Goal: Information Seeking & Learning: Check status

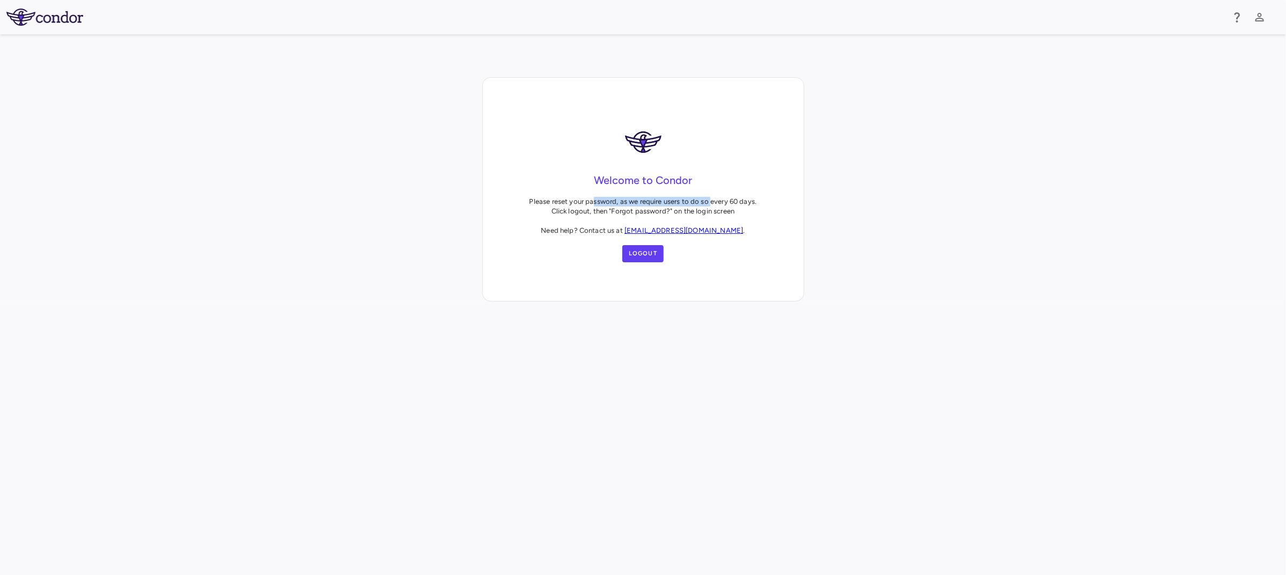
drag, startPoint x: 595, startPoint y: 203, endPoint x: 712, endPoint y: 199, distance: 117.6
click at [712, 199] on p "Please reset your password, as we require users to do so every 60 days. Click l…" at bounding box center [644, 216] width 228 height 39
click at [640, 215] on p "Please reset your password, as we require users to do so every 60 days. Click l…" at bounding box center [644, 216] width 228 height 39
click at [647, 261] on button "Logout" at bounding box center [644, 253] width 42 height 17
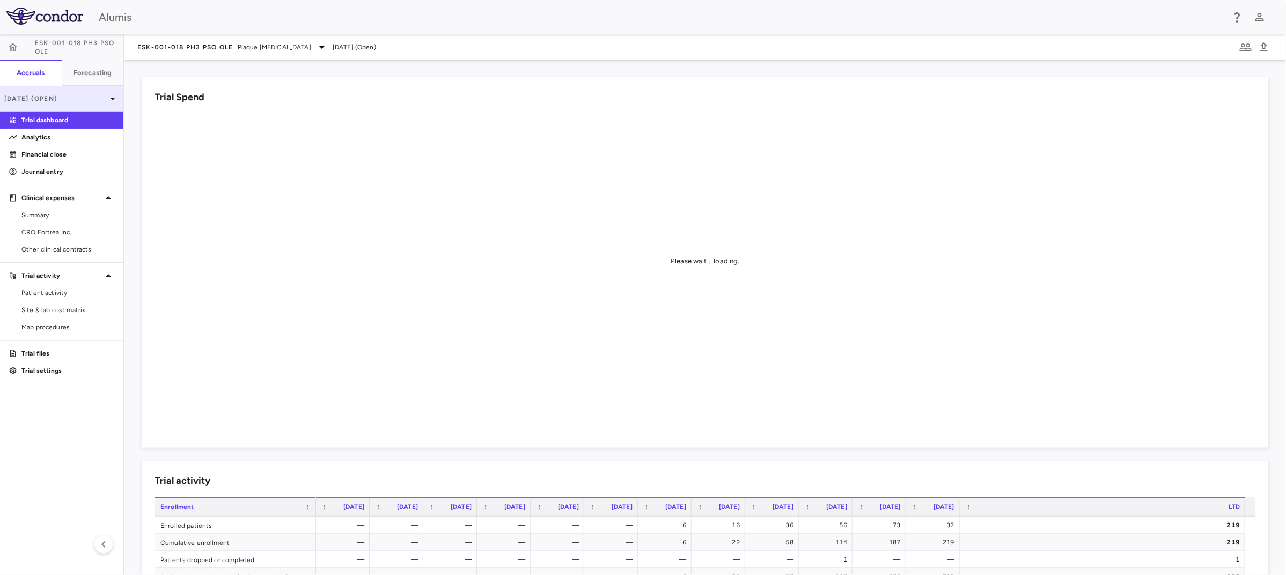
click at [77, 105] on div "[DATE] (Open)" at bounding box center [61, 99] width 123 height 26
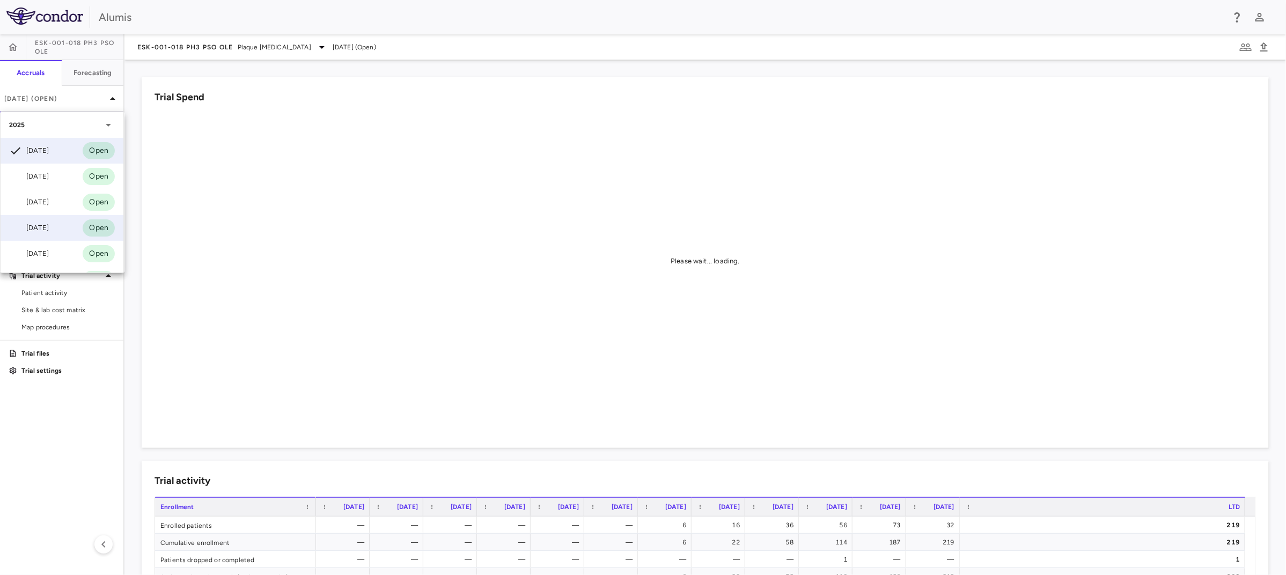
click at [46, 232] on div "[DATE]" at bounding box center [29, 228] width 40 height 13
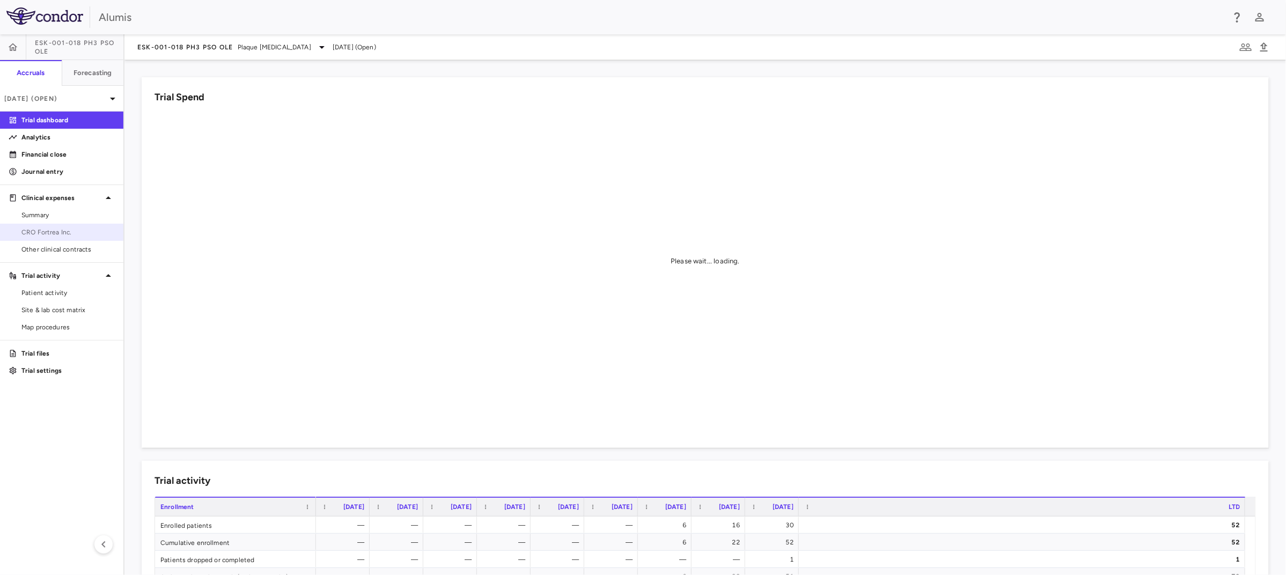
click at [69, 232] on span "CRO Fortrea Inc." at bounding box center [67, 233] width 93 height 10
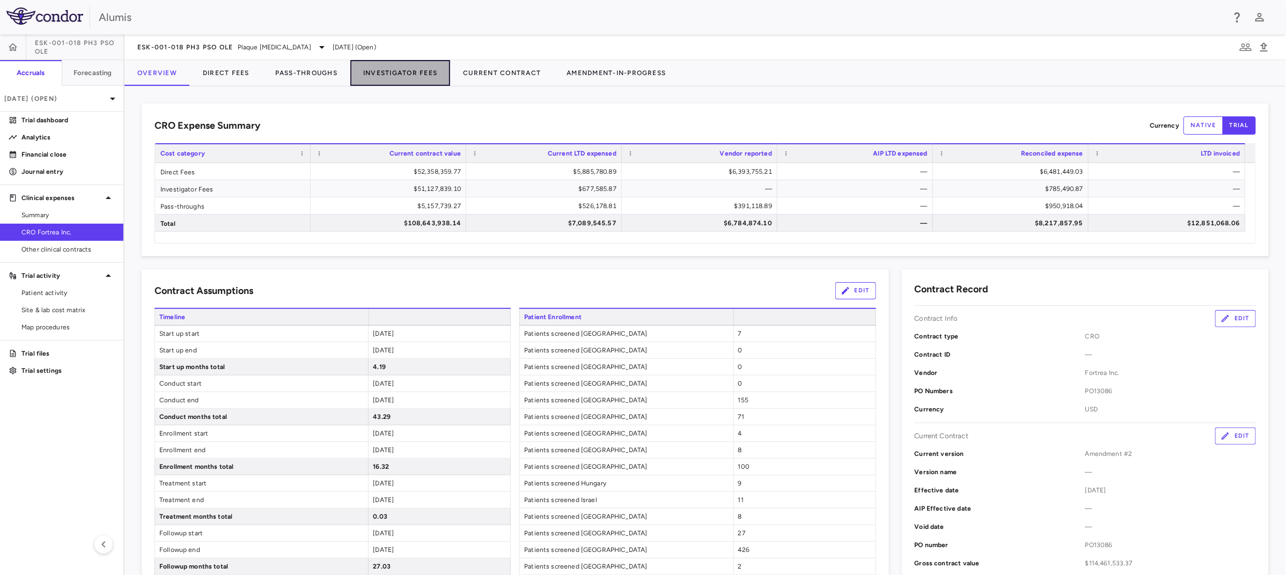
click at [401, 76] on button "Investigator Fees" at bounding box center [400, 73] width 100 height 26
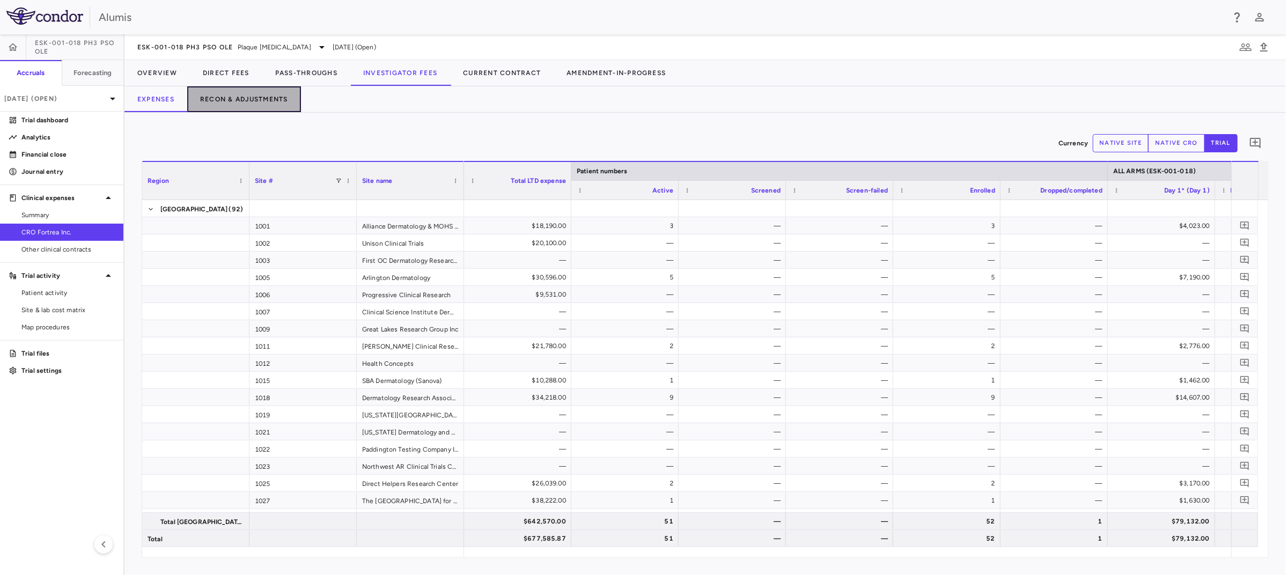
click at [256, 100] on button "Recon & Adjustments" at bounding box center [244, 99] width 114 height 26
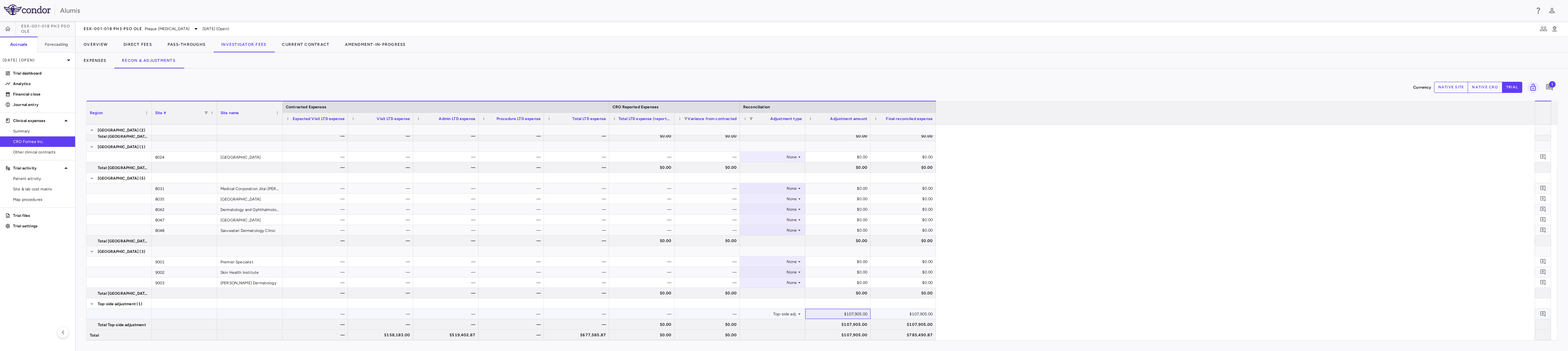
click at [783, 316] on div "$107,905.00" at bounding box center [839, 314] width 56 height 10
click at [116, 314] on span at bounding box center [119, 314] width 59 height 10
click at [783, 315] on icon "Add comment" at bounding box center [1543, 314] width 6 height 6
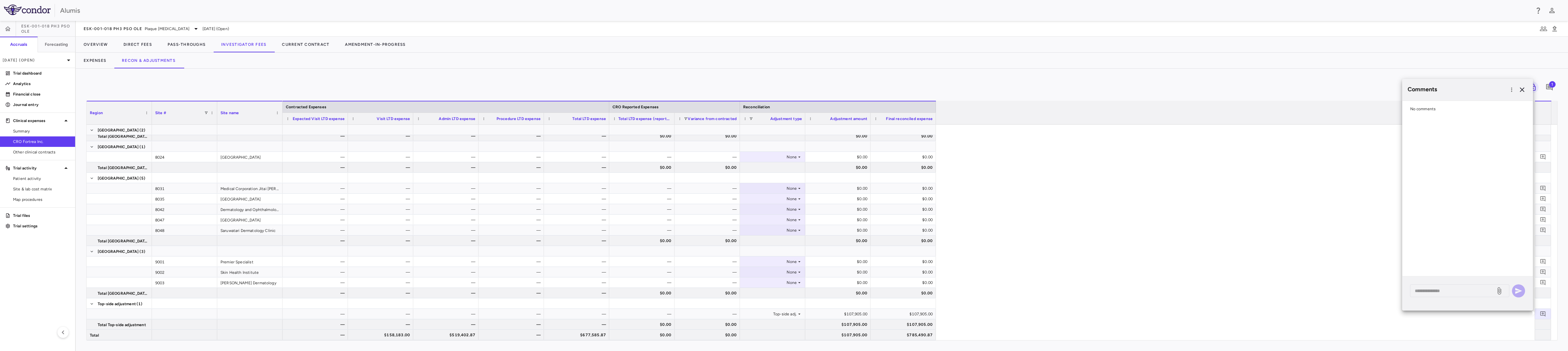
click at [783, 89] on icon "button" at bounding box center [1522, 90] width 5 height 5
click at [783, 86] on span "1" at bounding box center [1552, 84] width 7 height 7
click at [783, 91] on icon "button" at bounding box center [1527, 90] width 5 height 5
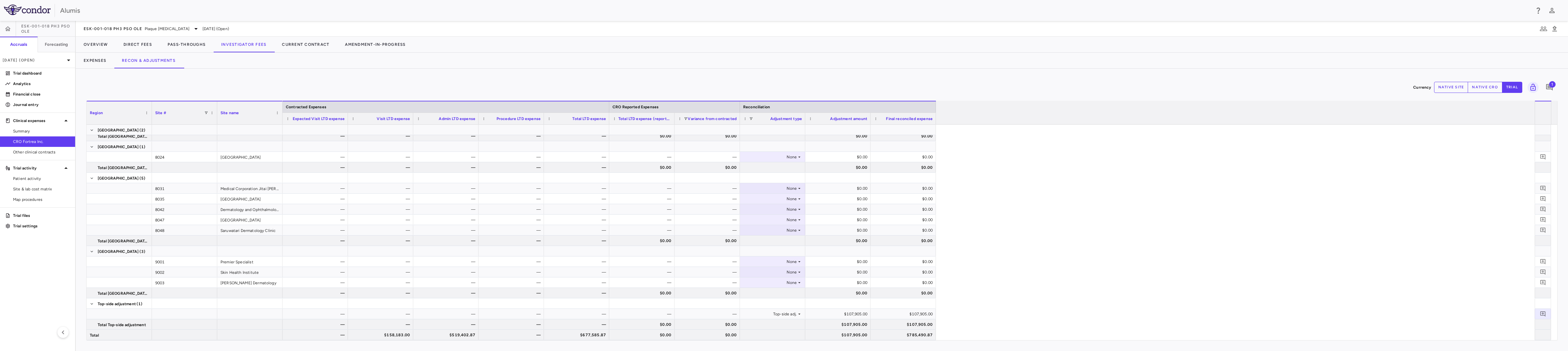
click at [783, 85] on div "Currency native site native cro trial 1" at bounding box center [822, 87] width 1471 height 16
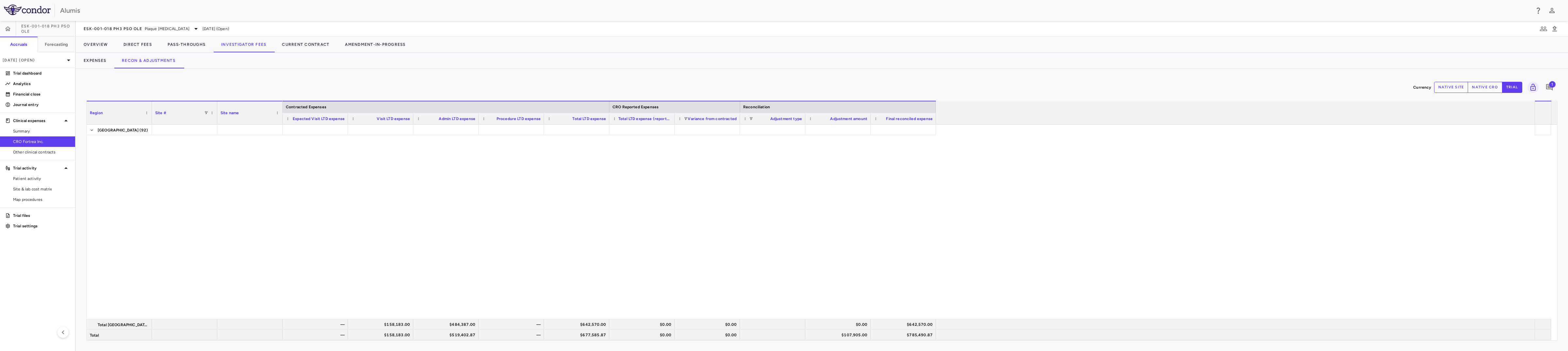
scroll to position [742, 0]
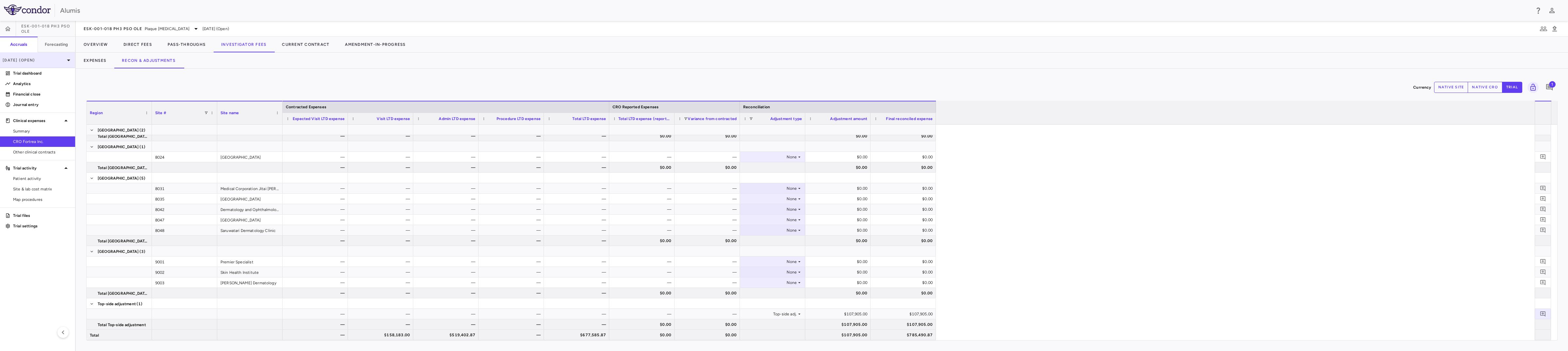
click at [38, 56] on div "[DATE] (Open)" at bounding box center [37, 60] width 75 height 16
click at [30, 91] on div "[DATE]" at bounding box center [18, 91] width 24 height 8
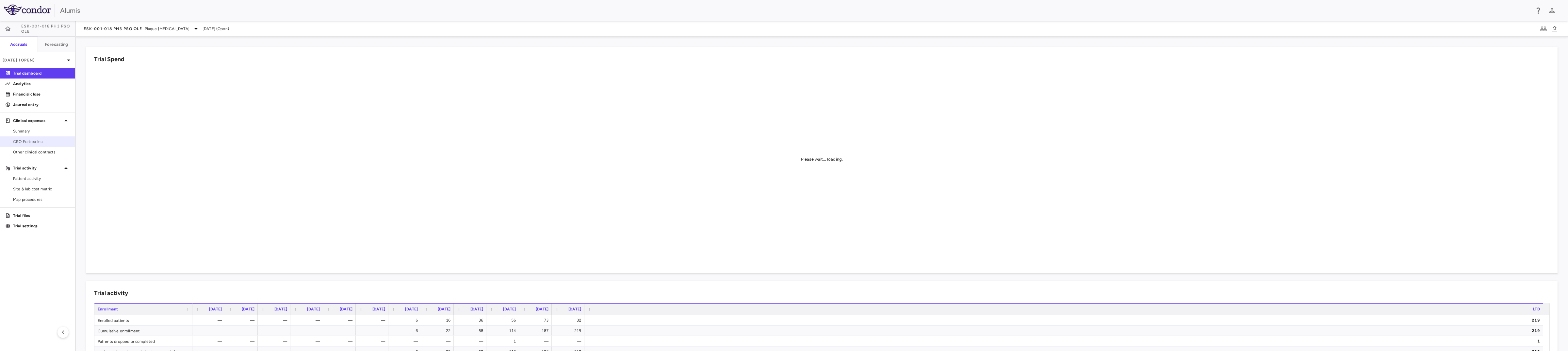
click at [29, 141] on span "CRO Fortrea Inc." at bounding box center [41, 142] width 57 height 6
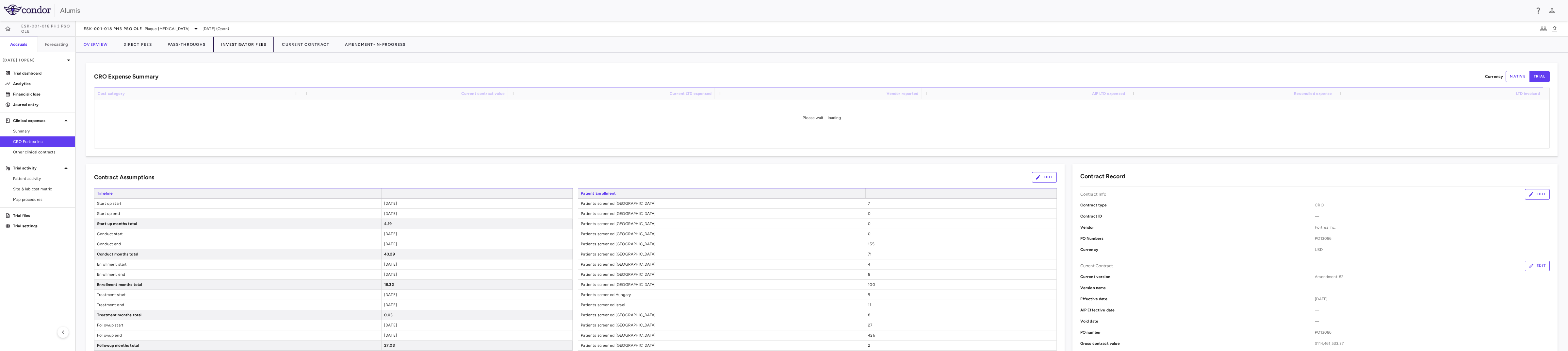
click at [246, 40] on button "Investigator Fees" at bounding box center [243, 44] width 61 height 16
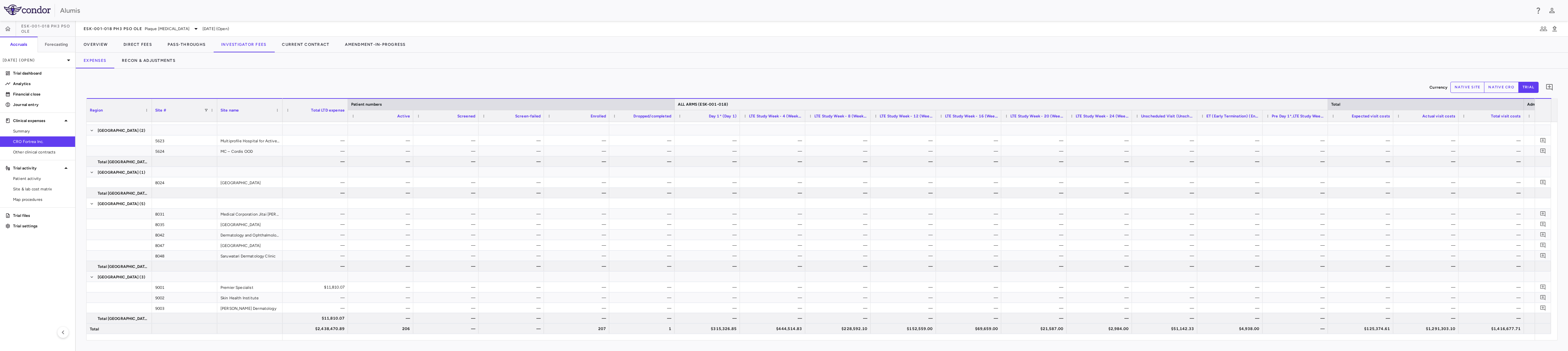
click at [698, 104] on span "ALL ARMS (ESK-001-018)" at bounding box center [703, 104] width 51 height 5
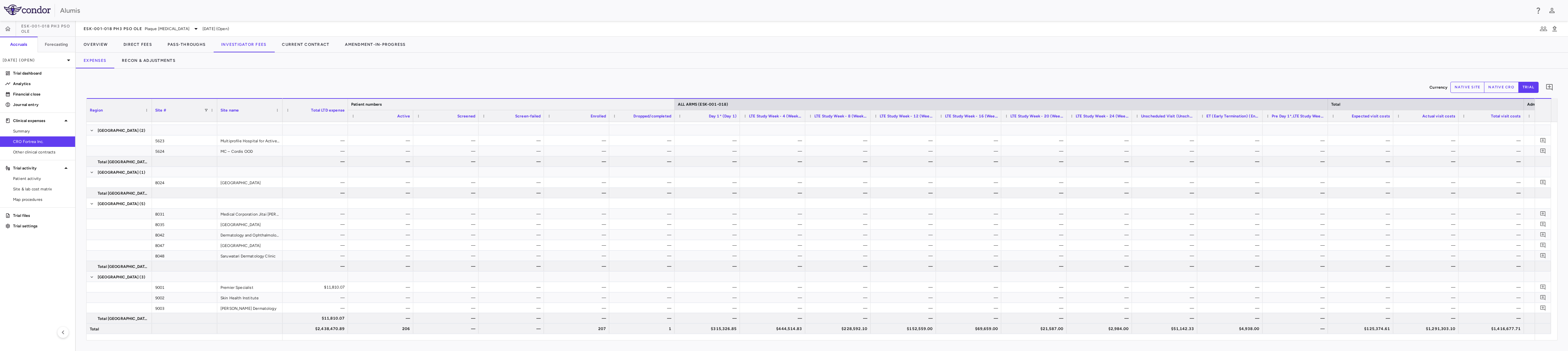
click at [621, 104] on div "Patient numbers" at bounding box center [511, 104] width 320 height 8
click at [159, 62] on button "Recon & Adjustments" at bounding box center [149, 60] width 69 height 16
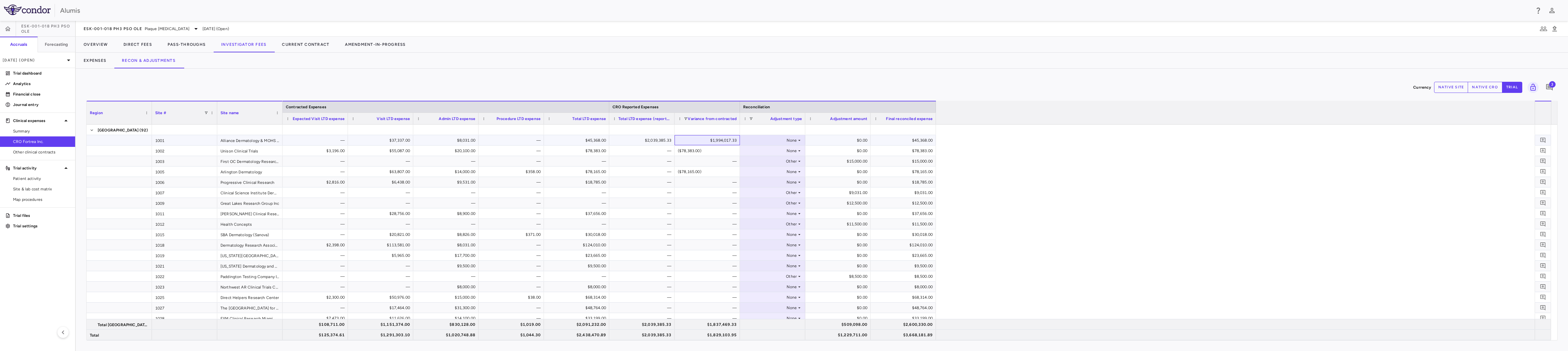
click at [708, 143] on div "$1,994,017.33" at bounding box center [709, 140] width 56 height 10
click at [783, 148] on div "$18,605.00" at bounding box center [839, 150] width 56 height 10
click at [783, 151] on div "$18,605.00" at bounding box center [839, 150] width 56 height 10
click at [783, 153] on div "Other" at bounding box center [771, 150] width 51 height 10
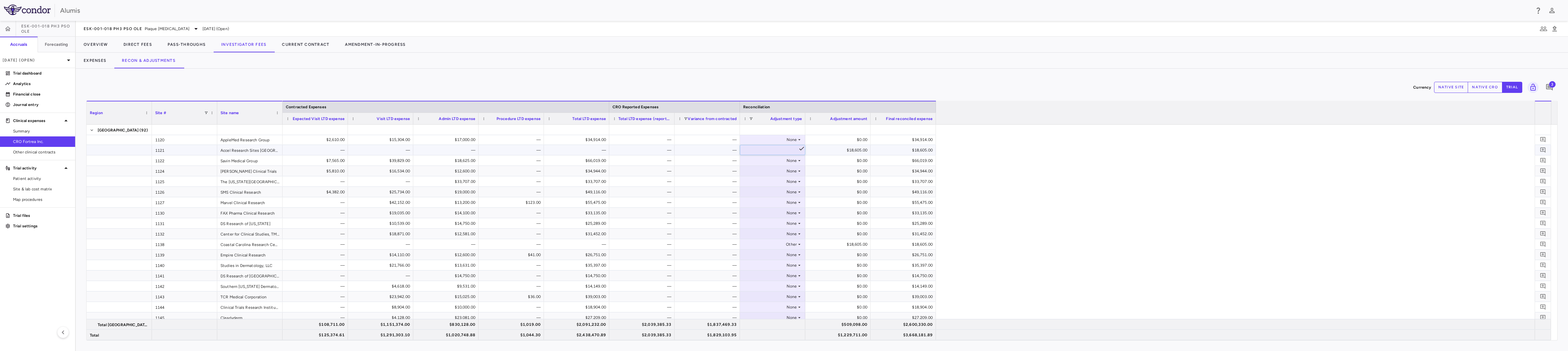
click at [783, 172] on div at bounding box center [784, 176] width 1568 height 351
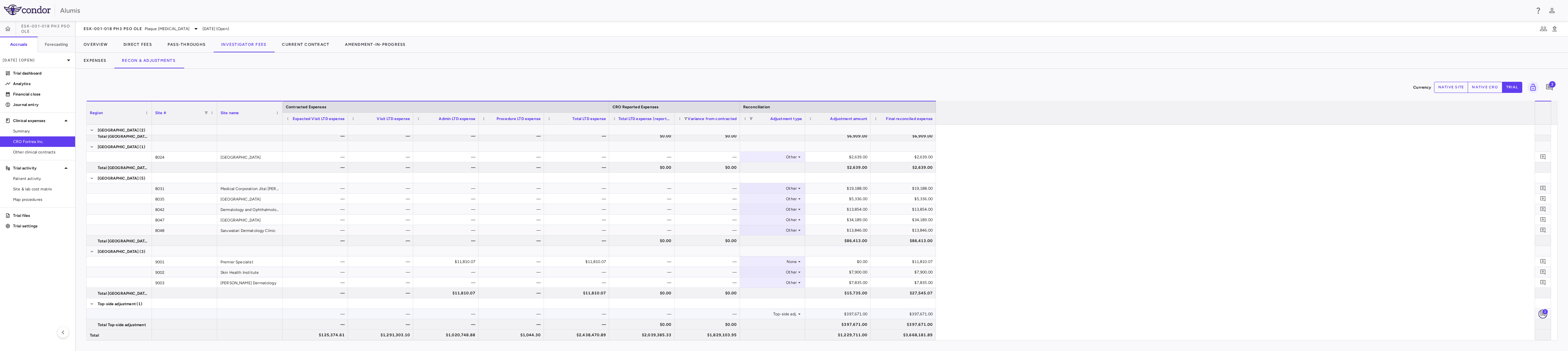
click at [783, 314] on icon "Add comment" at bounding box center [1542, 314] width 5 height 5
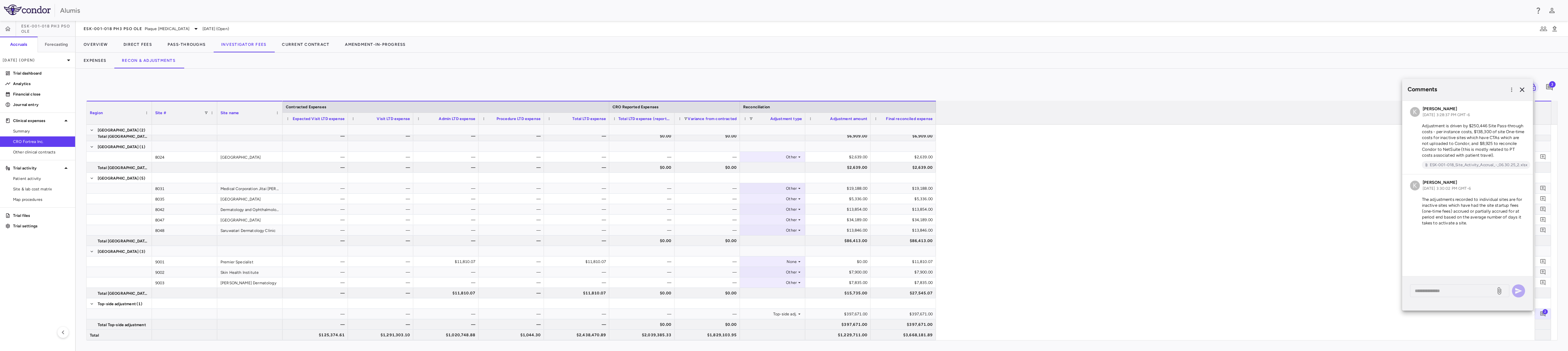
click at [783, 87] on icon "button" at bounding box center [1522, 90] width 8 height 8
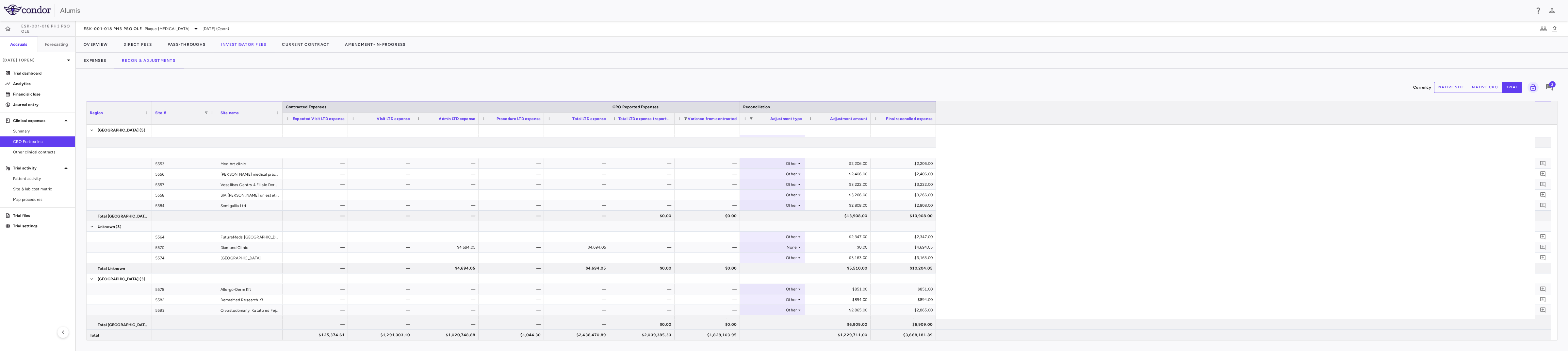
scroll to position [2066, 0]
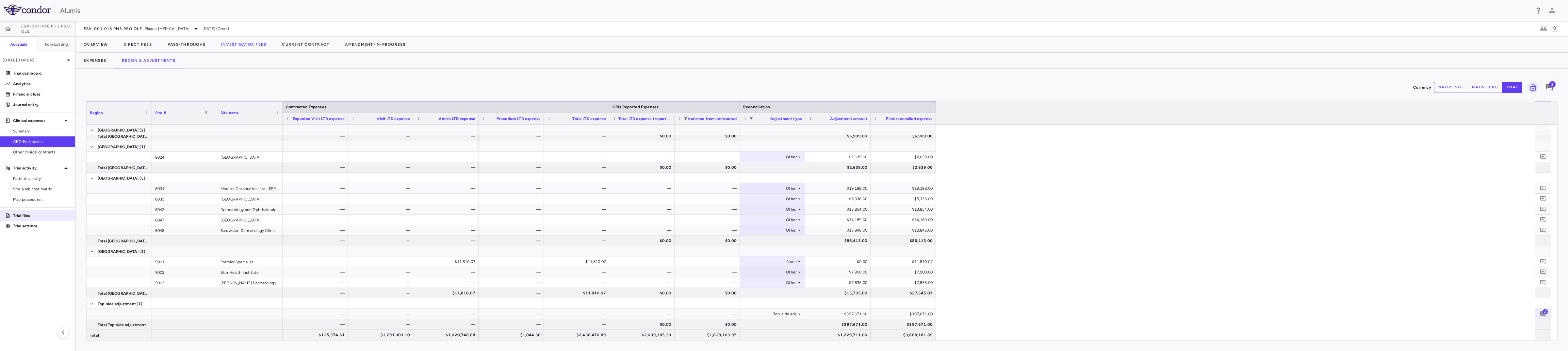
click at [29, 217] on p "Trial files" at bounding box center [41, 216] width 57 height 6
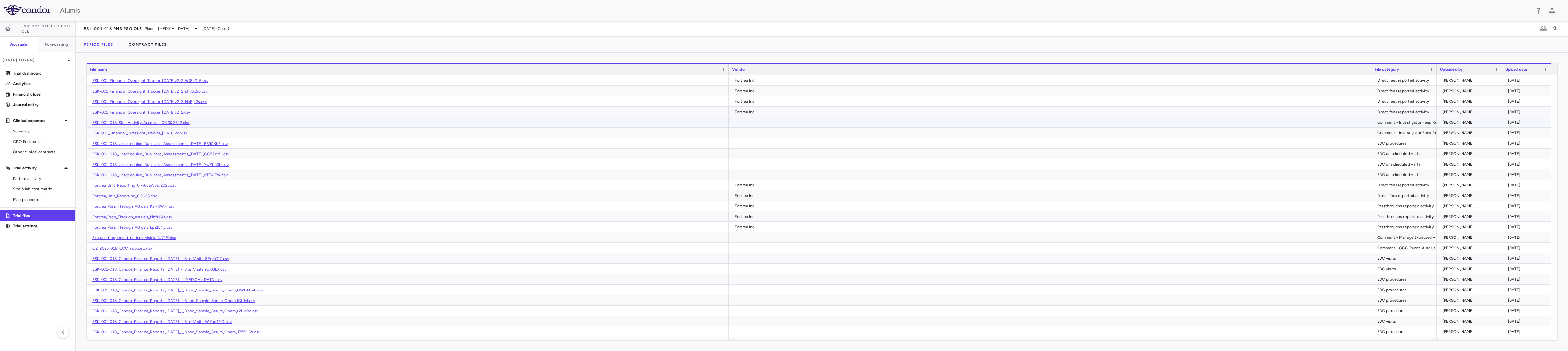
click at [175, 122] on link "ESK-001-018_Site_Activity_Accrual_-_06.30.25_2.xlsx" at bounding box center [141, 122] width 97 height 5
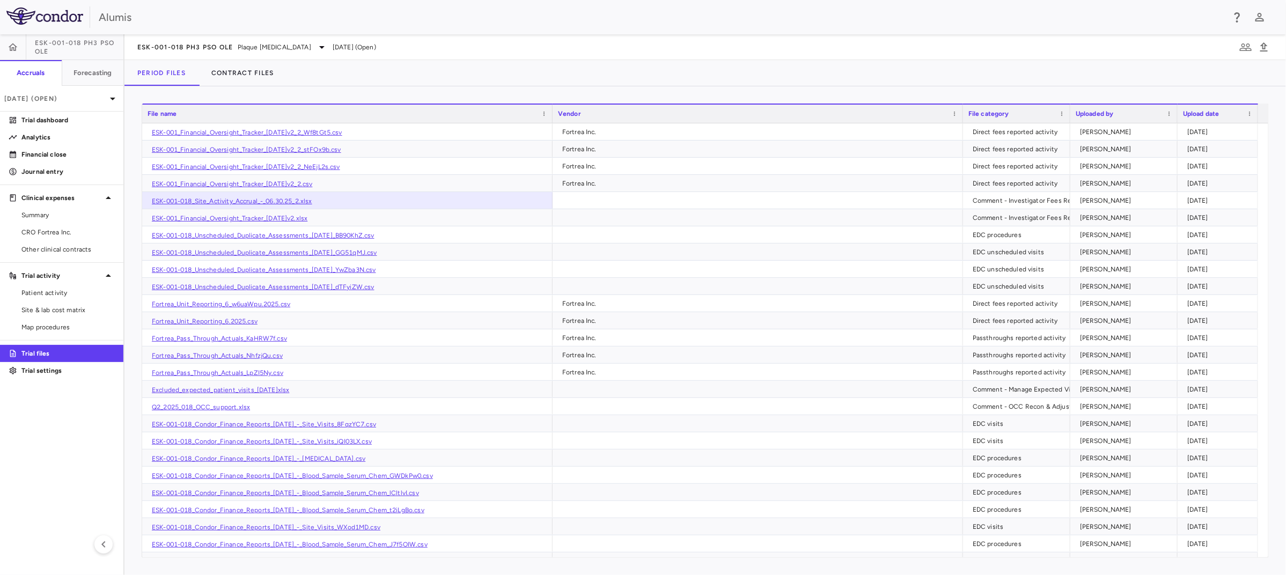
drag, startPoint x: 492, startPoint y: 54, endPoint x: 522, endPoint y: 46, distance: 31.3
click at [492, 54] on div "ESK-001-018 Ph3 PsO OLE Plaque Psoriasis Jun 2025 (Open)" at bounding box center [706, 47] width 1162 height 26
click at [221, 370] on link "Fortrea_Pass_Through_Actuals_LpZI5Ny.csv" at bounding box center [217, 373] width 131 height 8
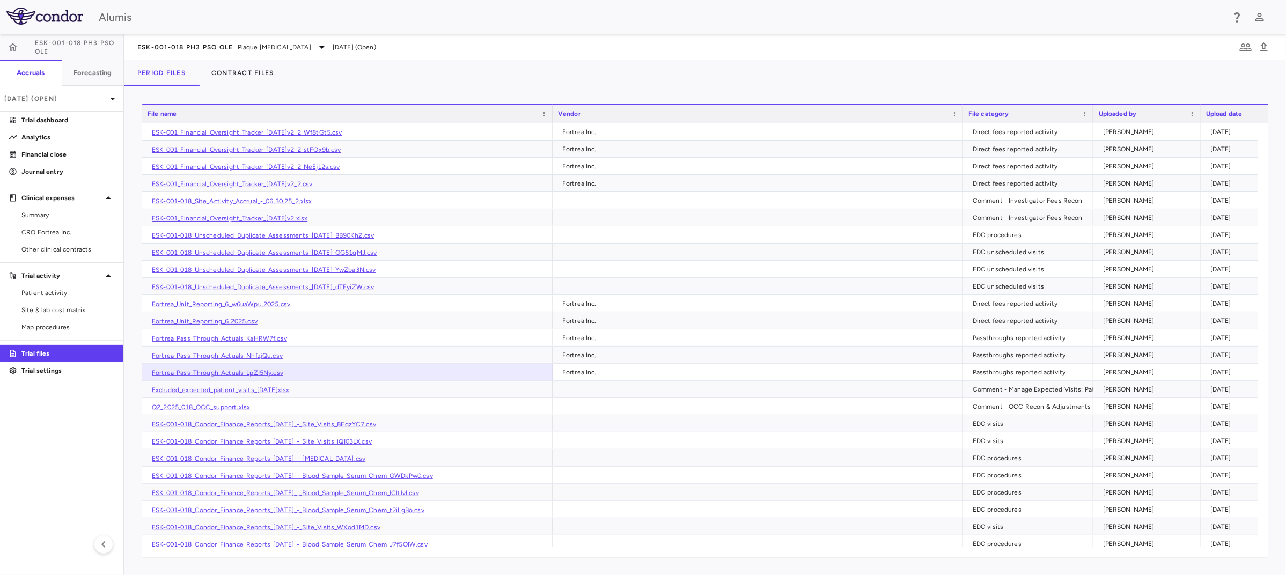
drag, startPoint x: 1069, startPoint y: 114, endPoint x: 1092, endPoint y: 122, distance: 24.6
click at [1092, 122] on div at bounding box center [1093, 114] width 4 height 18
click at [186, 217] on link "ESK-001_Financial_Oversight_Tracker_18Jun2025v2.xlsx" at bounding box center [230, 219] width 156 height 8
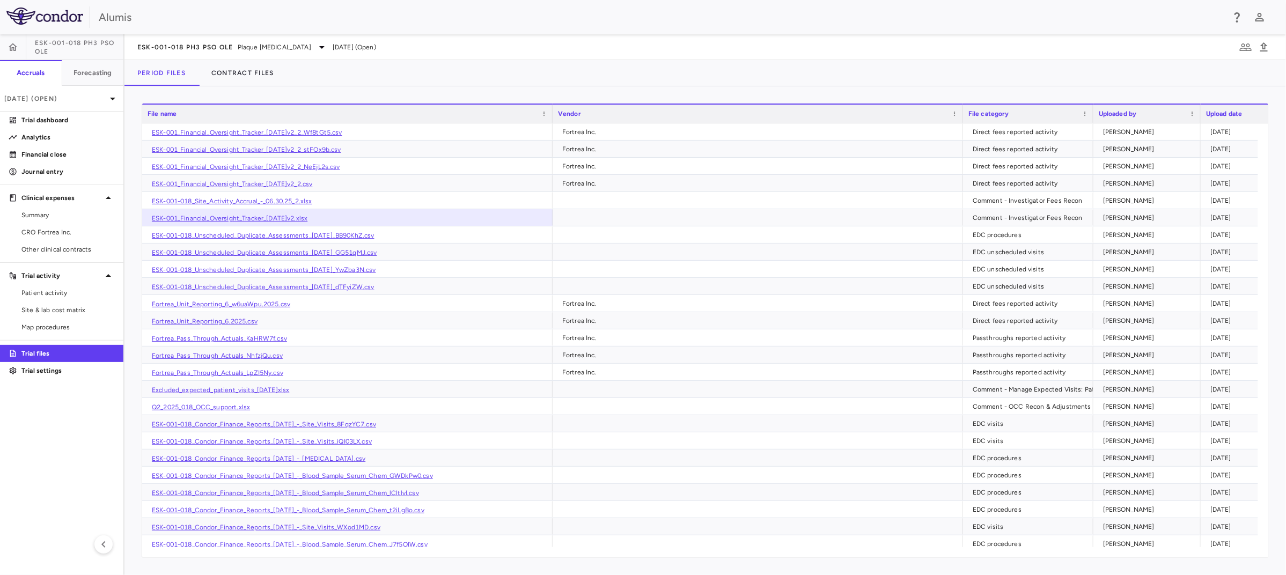
click at [54, 431] on aside "ESK-001-018 Ph3 PsO OLE Accruals Forecasting Jun 2025 (Open) Trial dashboard An…" at bounding box center [62, 304] width 125 height 541
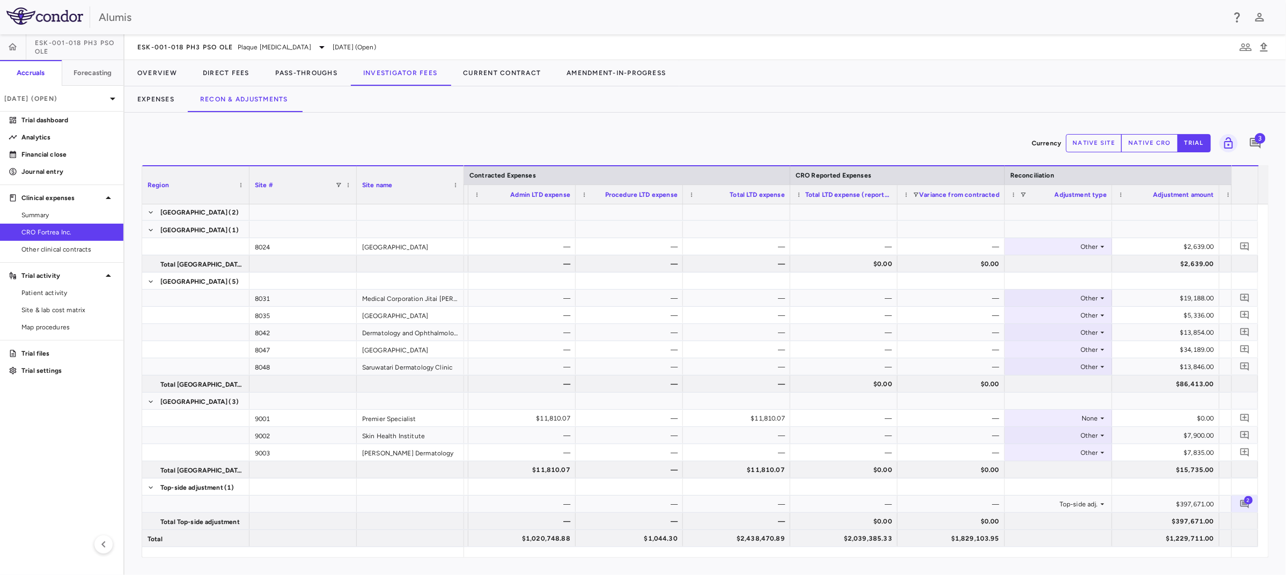
scroll to position [0, 273]
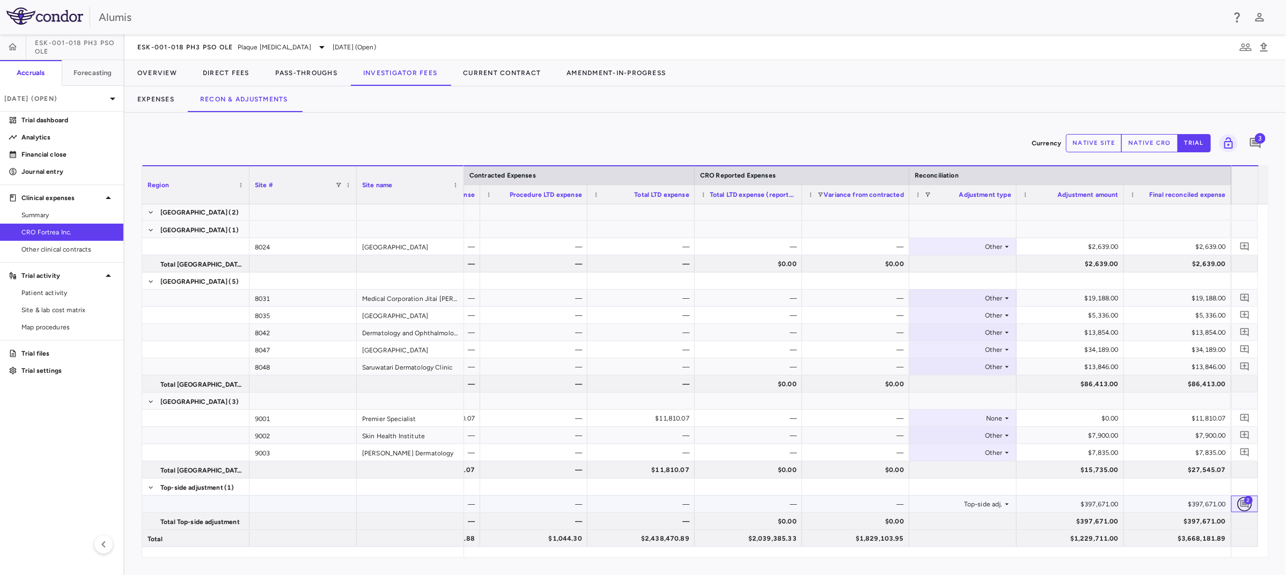
click at [1245, 505] on icon "Add comment" at bounding box center [1245, 504] width 10 height 10
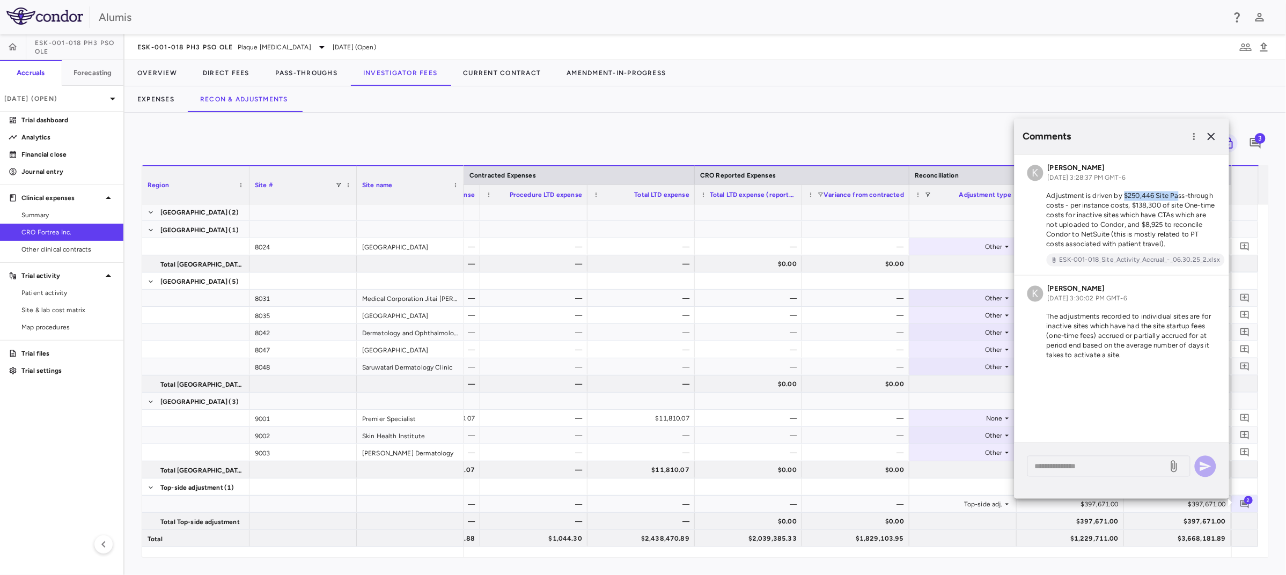
drag, startPoint x: 1126, startPoint y: 194, endPoint x: 1179, endPoint y: 192, distance: 53.2
click at [1179, 192] on p "Adjustment is driven by $250,446 Site Pass-through costs - per instance costs, …" at bounding box center [1122, 221] width 189 height 58
click at [814, 113] on div "Currency native site native cro trial 3 Region Drag here to set column labels R…" at bounding box center [706, 344] width 1162 height 463
click at [1213, 137] on icon "button" at bounding box center [1212, 137] width 8 height 8
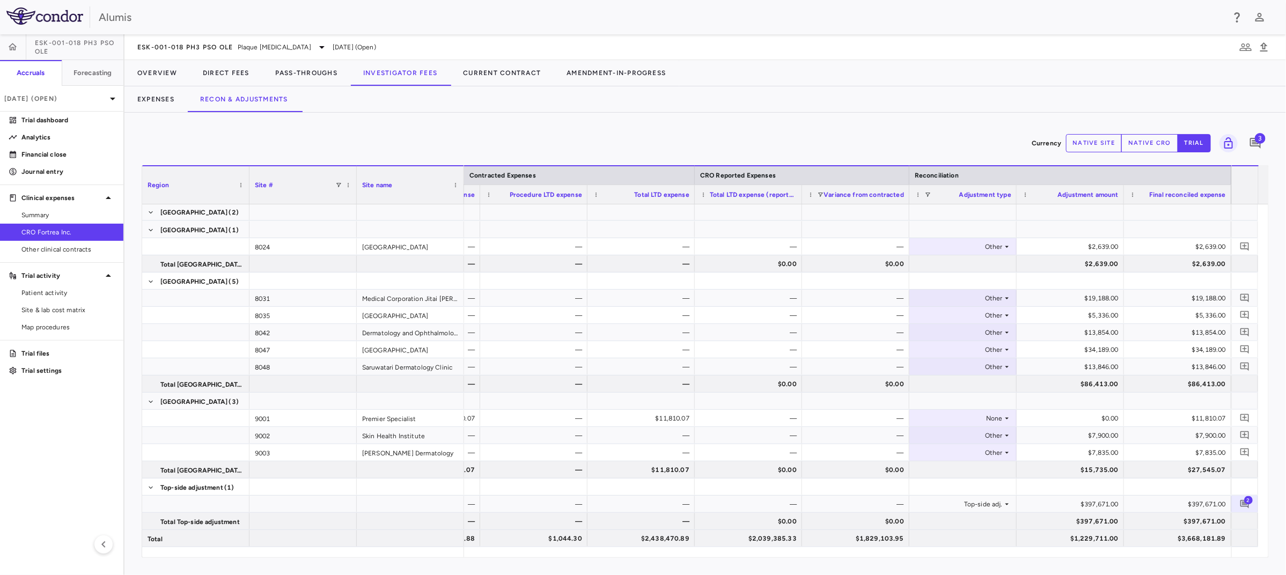
click at [388, 133] on div "Currency native site native cro trial 3" at bounding box center [706, 143] width 1128 height 27
click at [153, 102] on button "Expenses" at bounding box center [156, 99] width 63 height 26
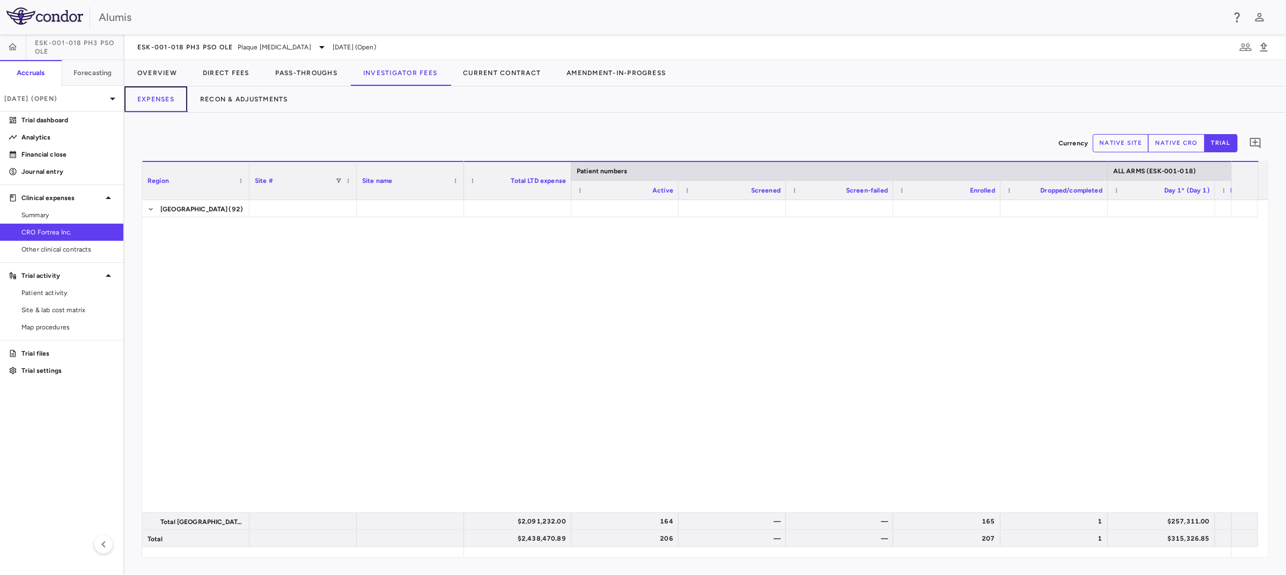
scroll to position [3345, 0]
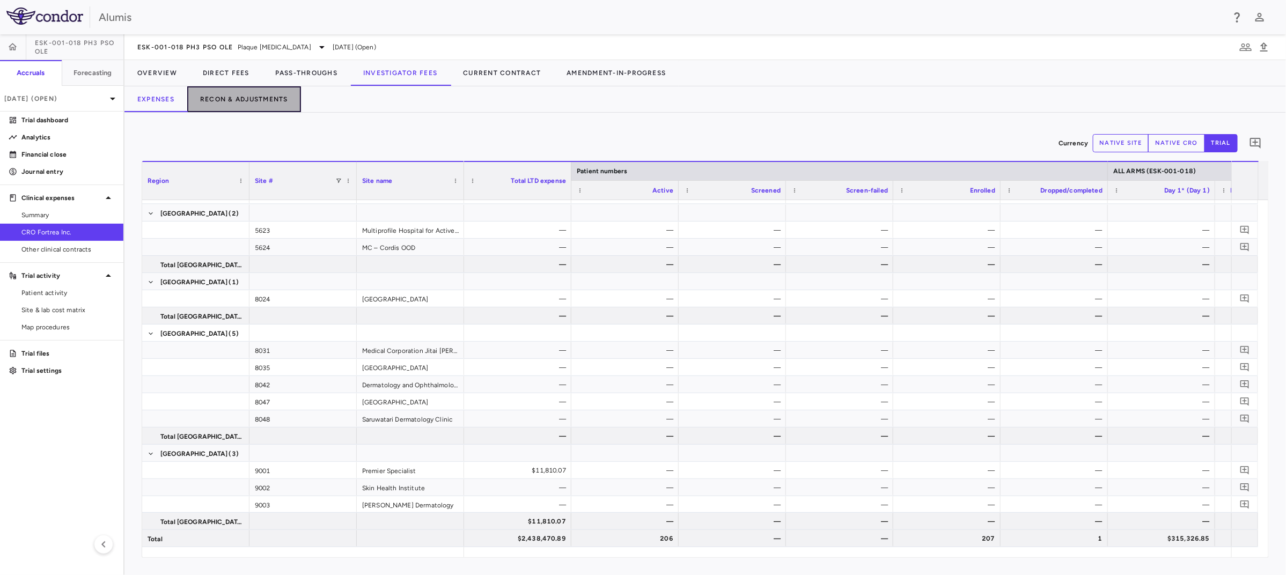
click at [256, 95] on button "Recon & Adjustments" at bounding box center [244, 99] width 114 height 26
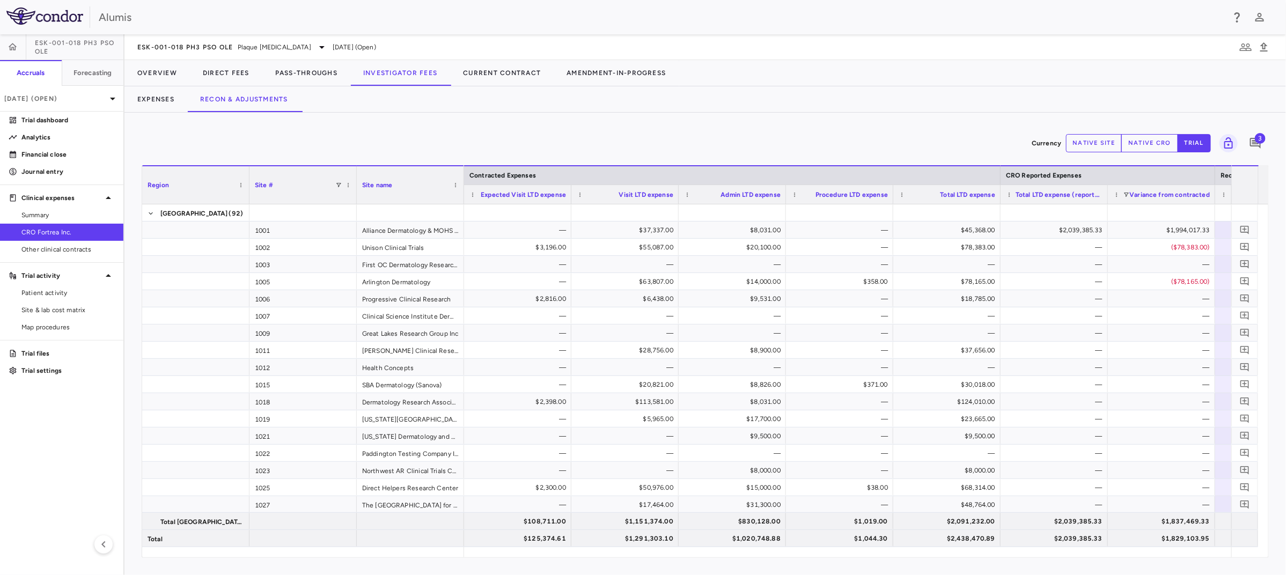
click at [1262, 134] on span "3" at bounding box center [1260, 138] width 11 height 11
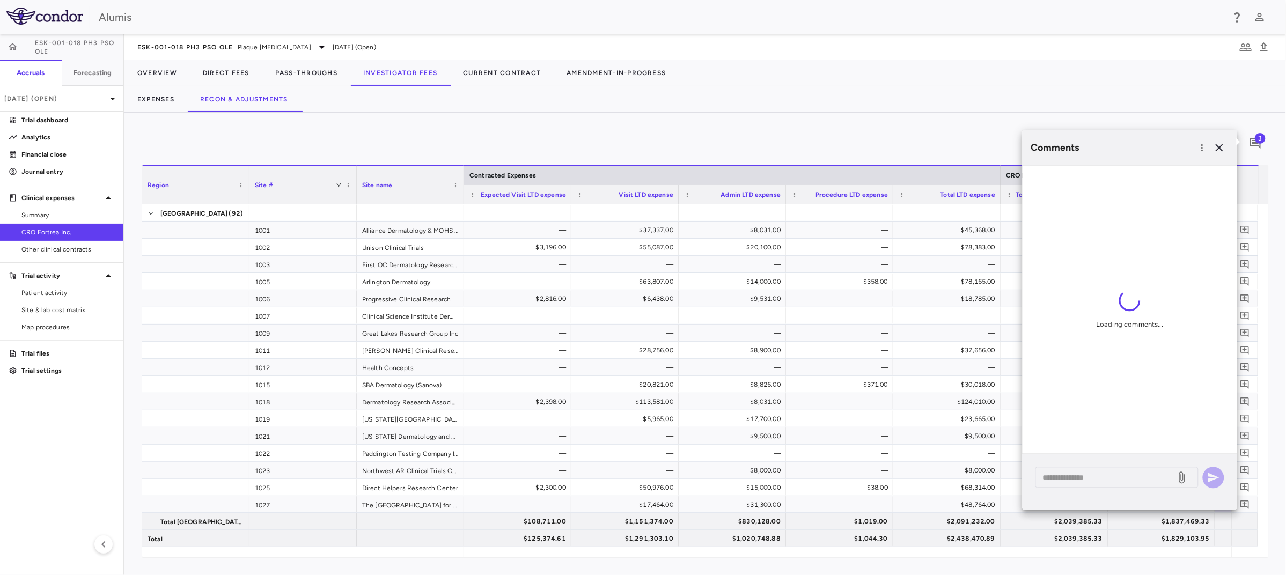
scroll to position [71, 0]
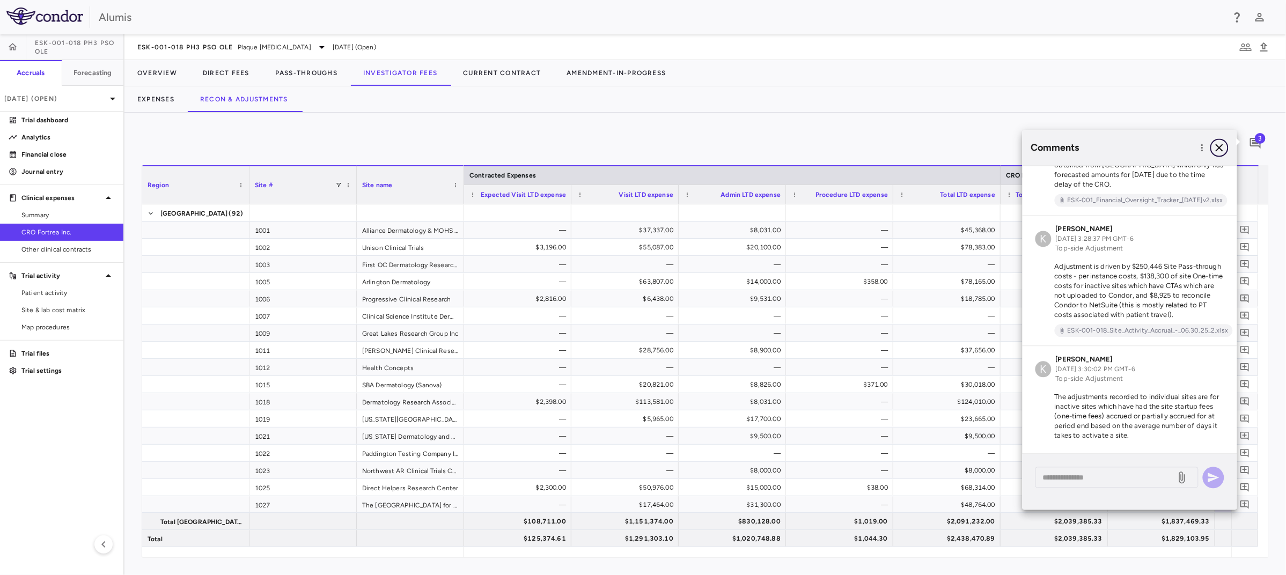
click at [1218, 149] on icon "button" at bounding box center [1220, 148] width 8 height 8
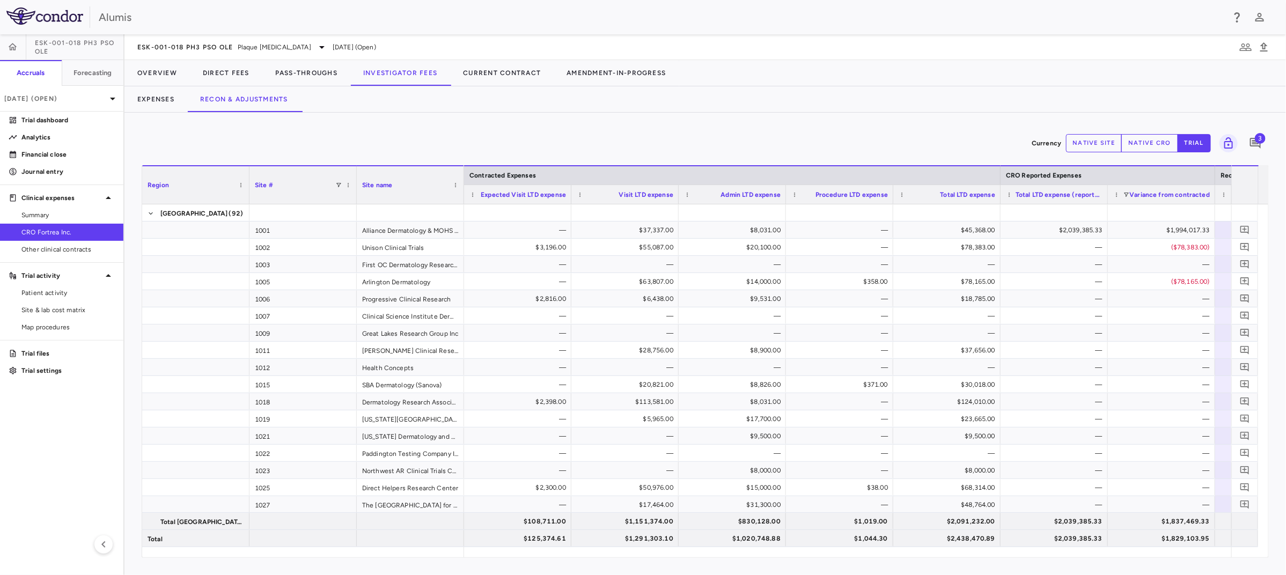
click at [196, 130] on div "Currency native site native cro trial 3" at bounding box center [706, 143] width 1128 height 27
